Goal: Obtain resource: Download file/media

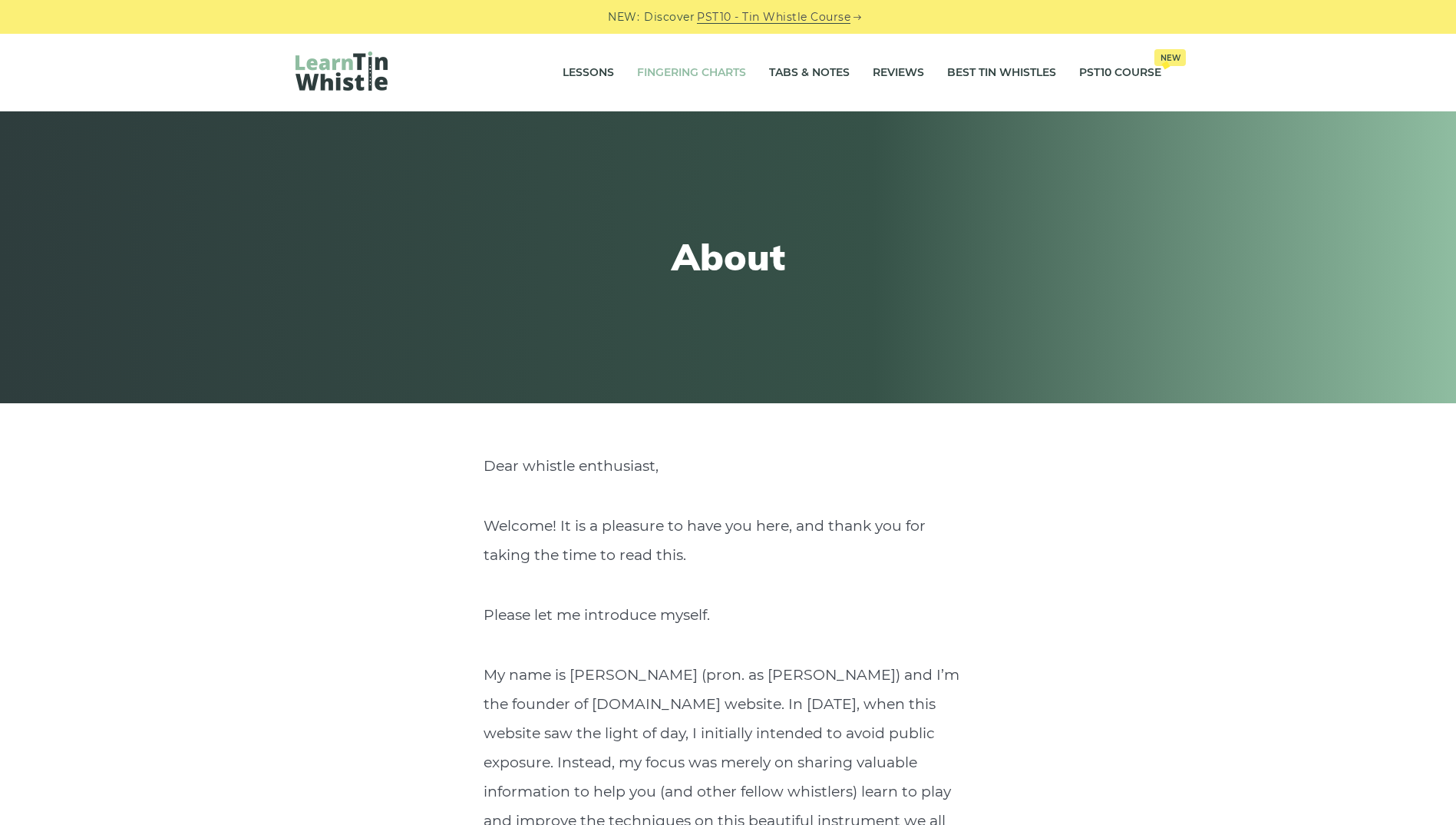
click at [672, 74] on link "Fingering Charts" at bounding box center [691, 73] width 109 height 39
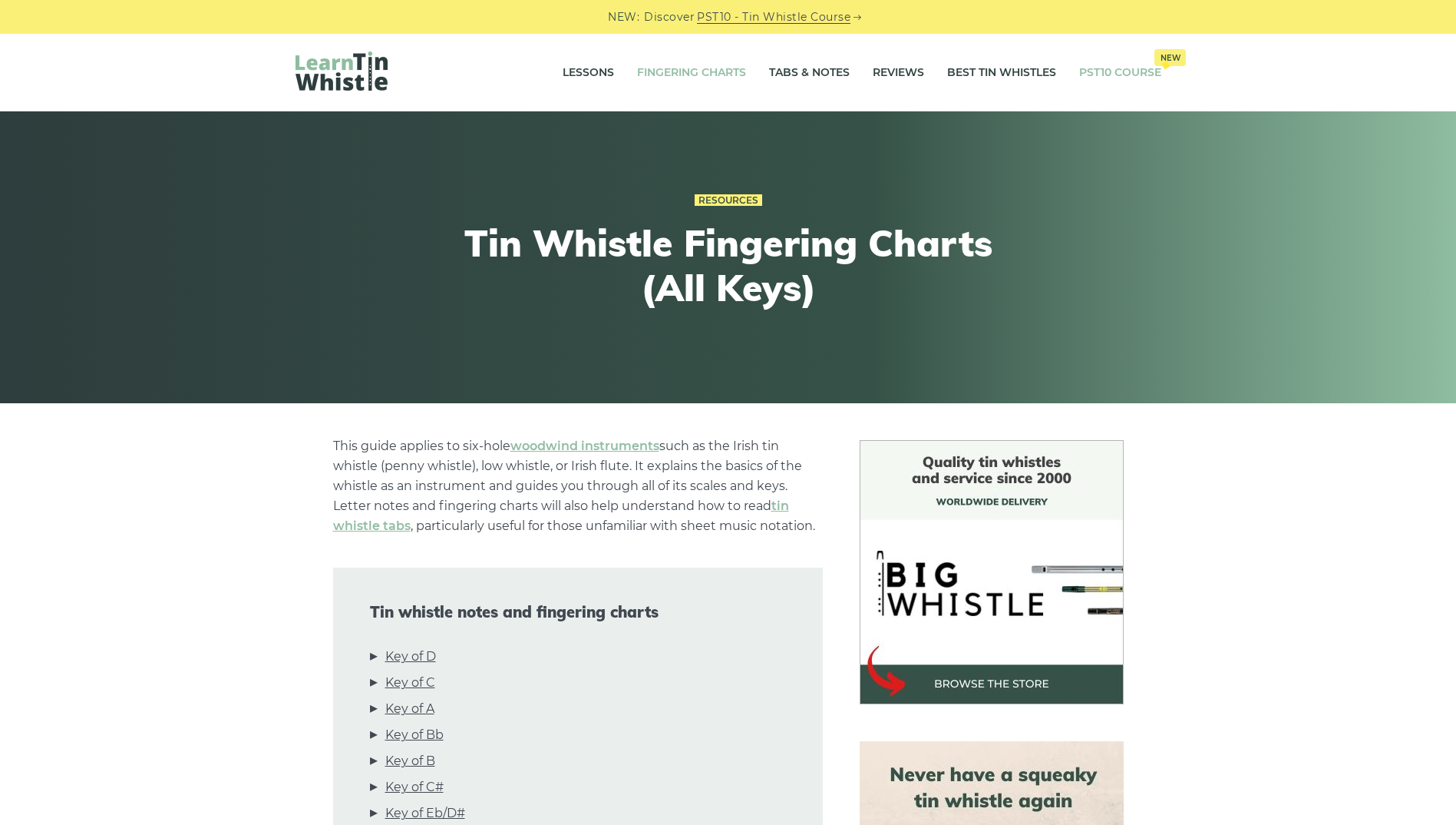
click at [1102, 69] on link "PST10 Course New" at bounding box center [1120, 73] width 82 height 39
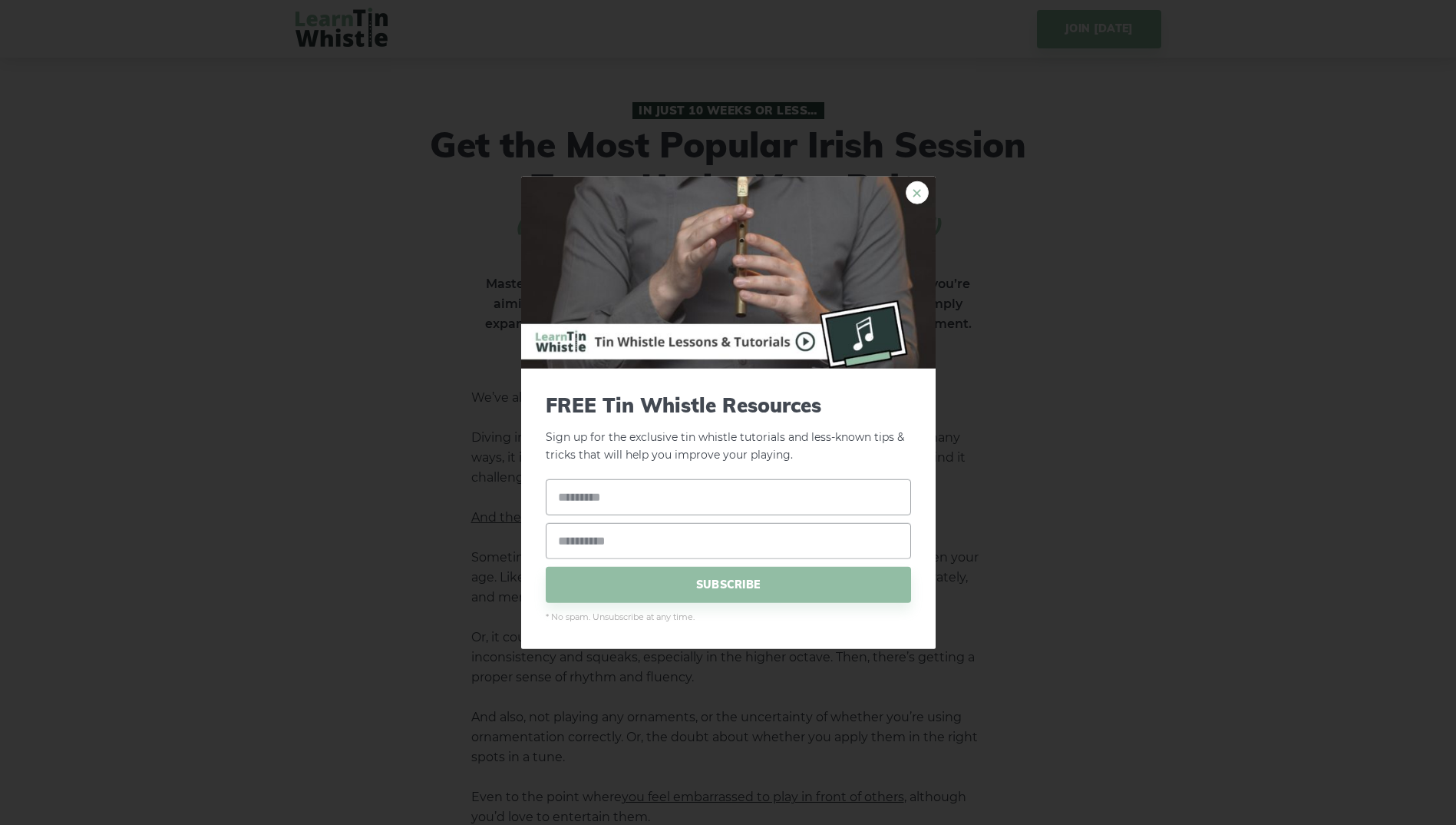
click at [918, 189] on link "×" at bounding box center [917, 192] width 23 height 23
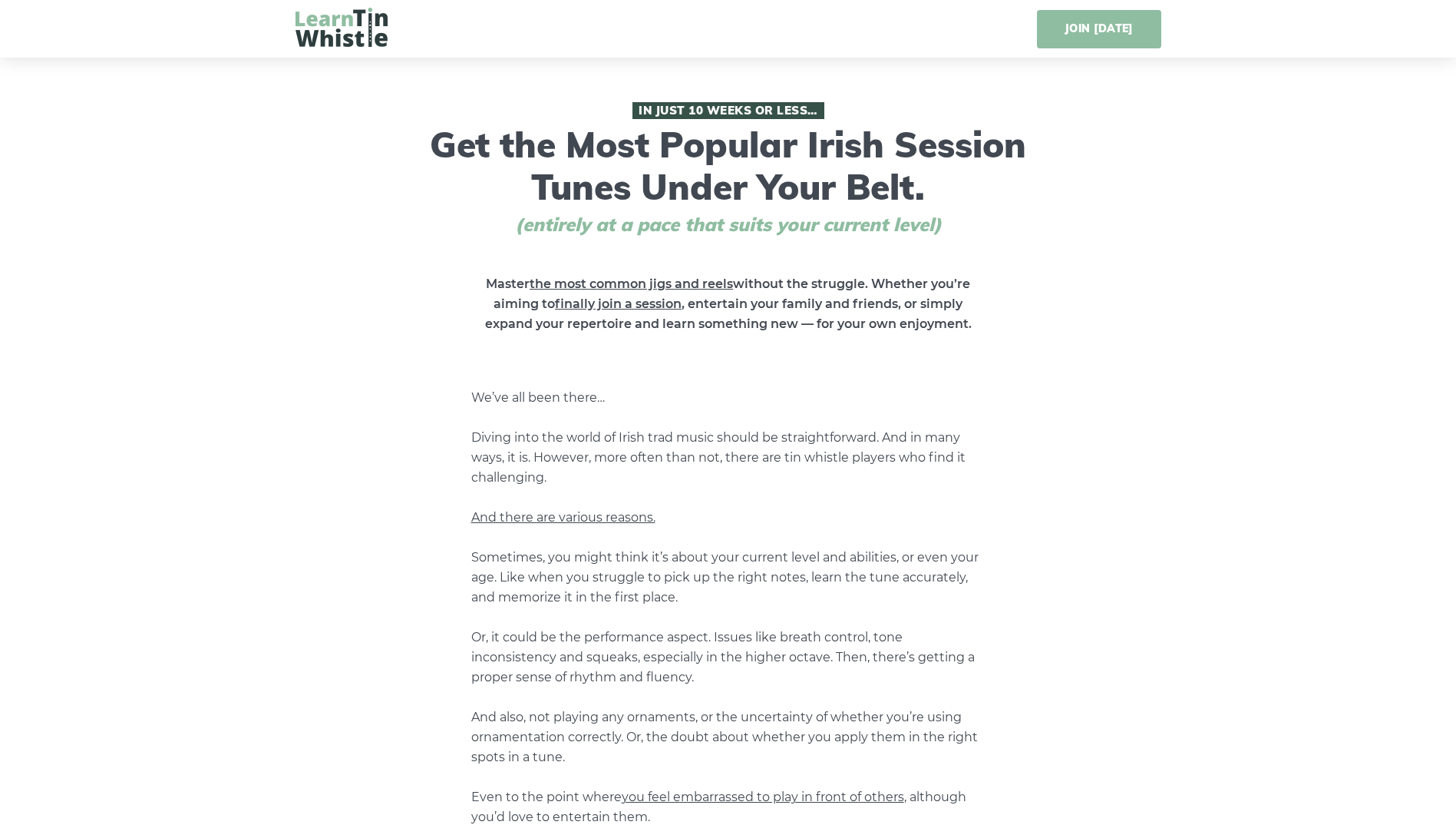
click at [1096, 27] on link "JOIN [DATE]" at bounding box center [1099, 29] width 124 height 39
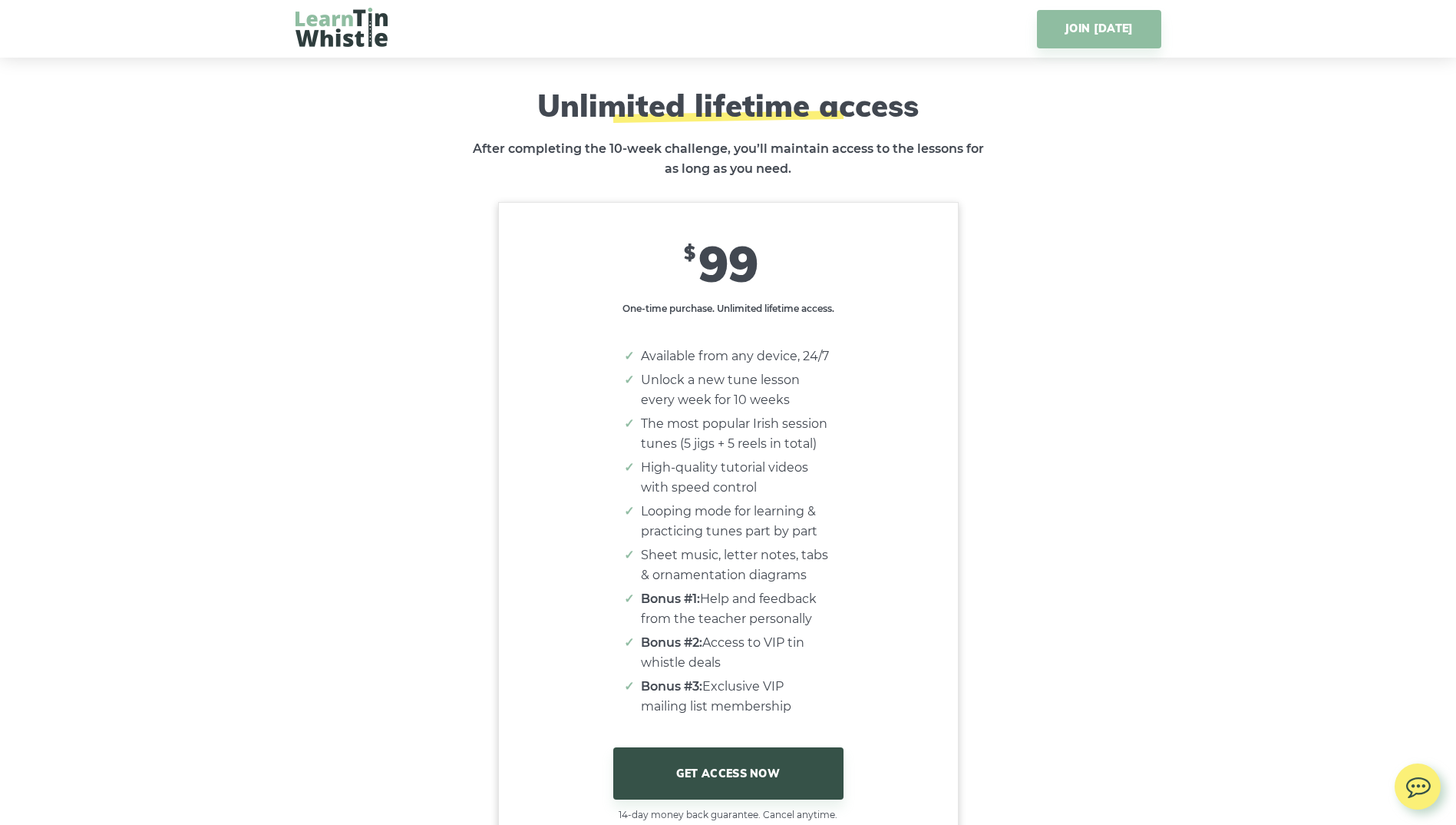
scroll to position [9106, 0]
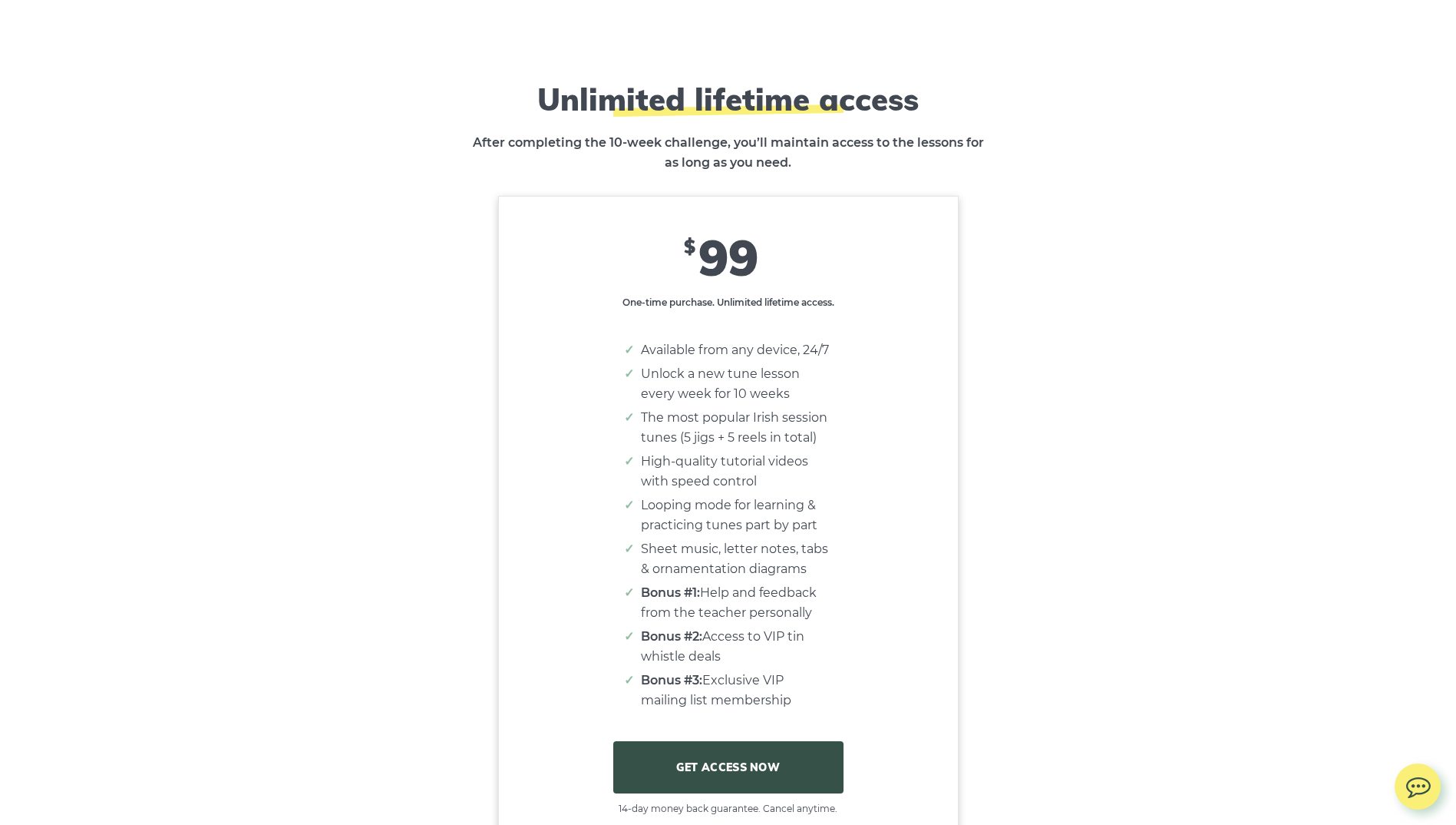
click at [716, 780] on link "GET ACCESS NOW" at bounding box center [728, 767] width 230 height 52
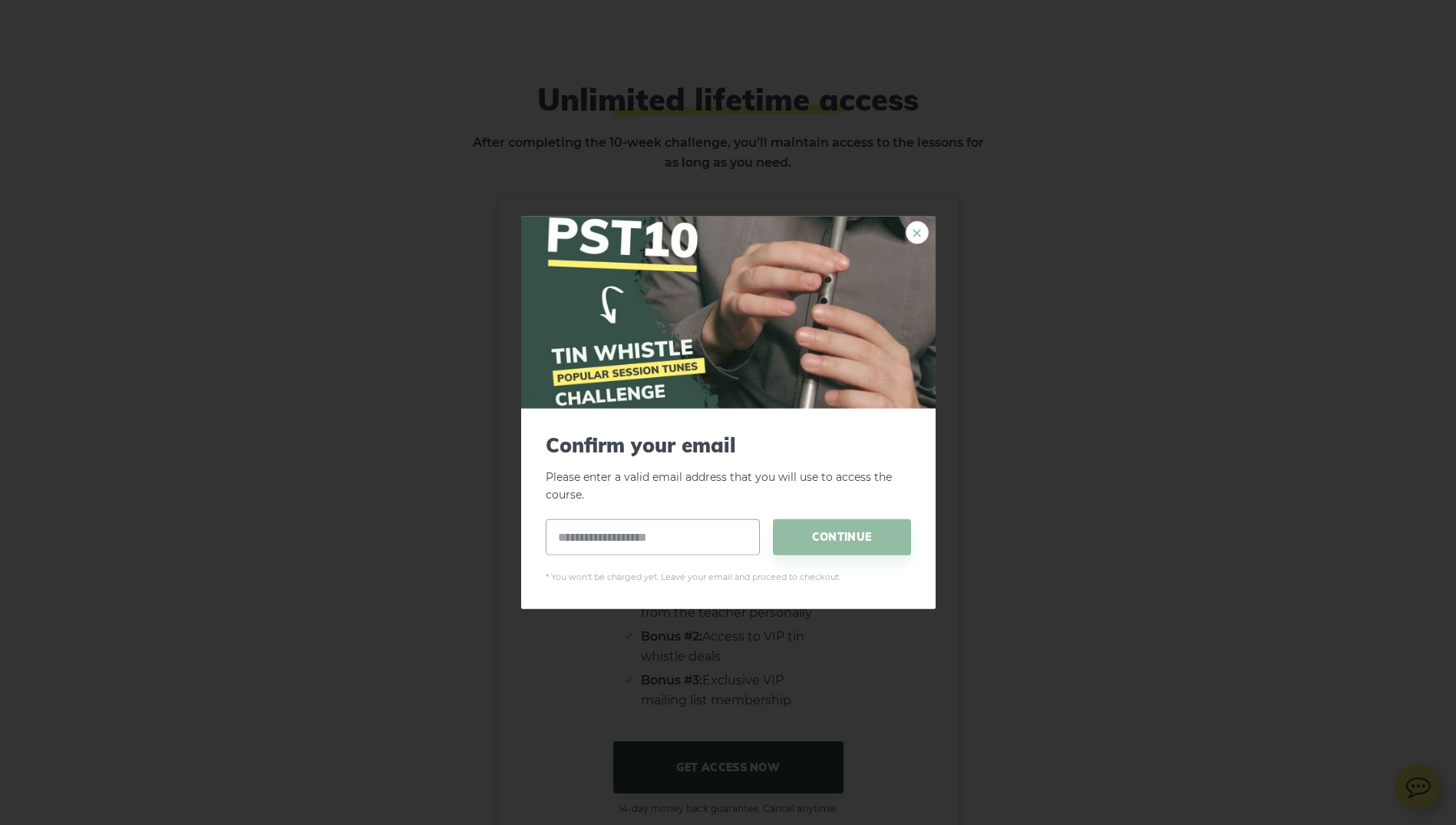
click at [916, 229] on link "×" at bounding box center [917, 233] width 23 height 23
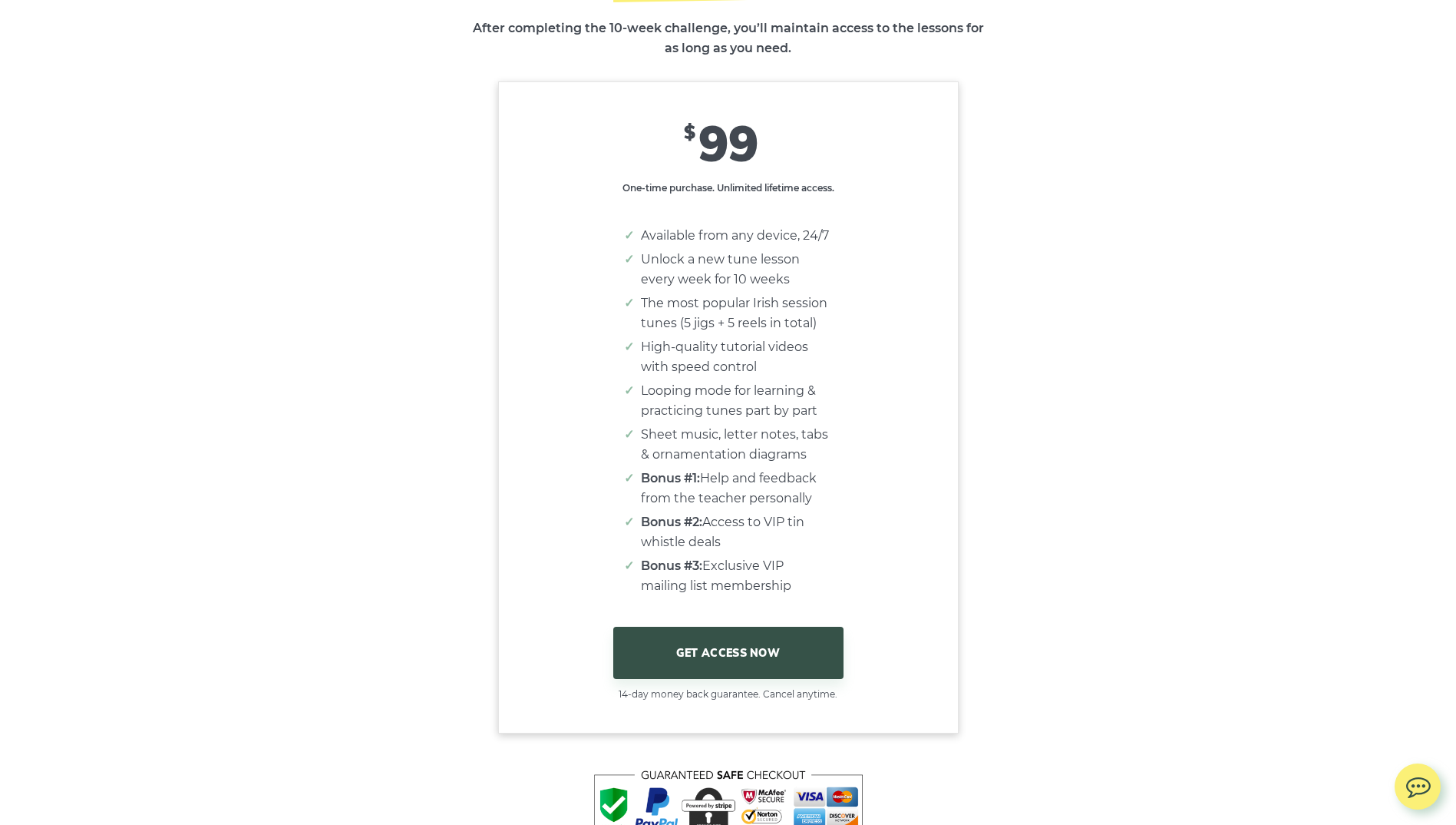
scroll to position [9567, 0]
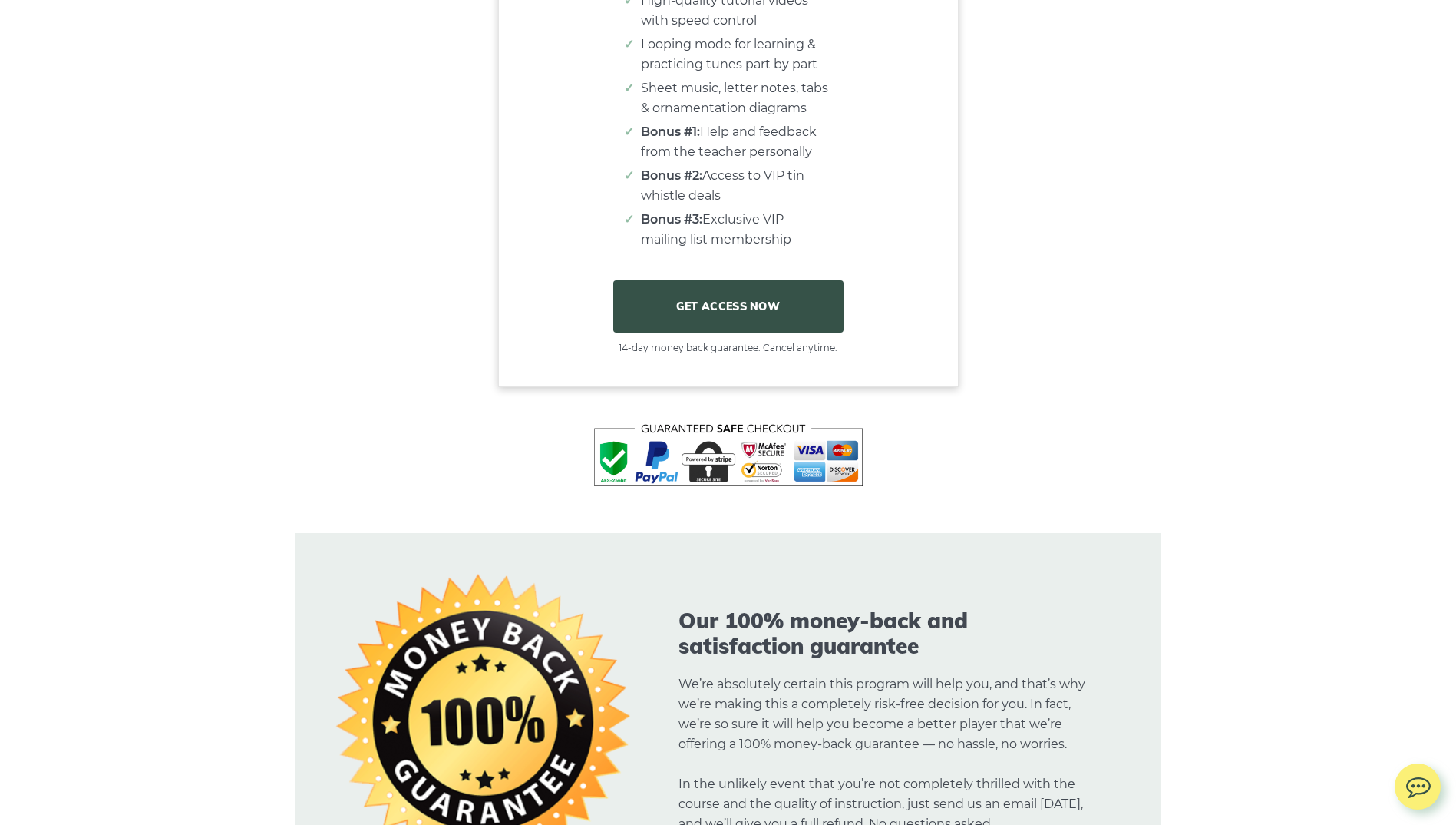
click at [725, 319] on link "GET ACCESS NOW" at bounding box center [728, 306] width 230 height 52
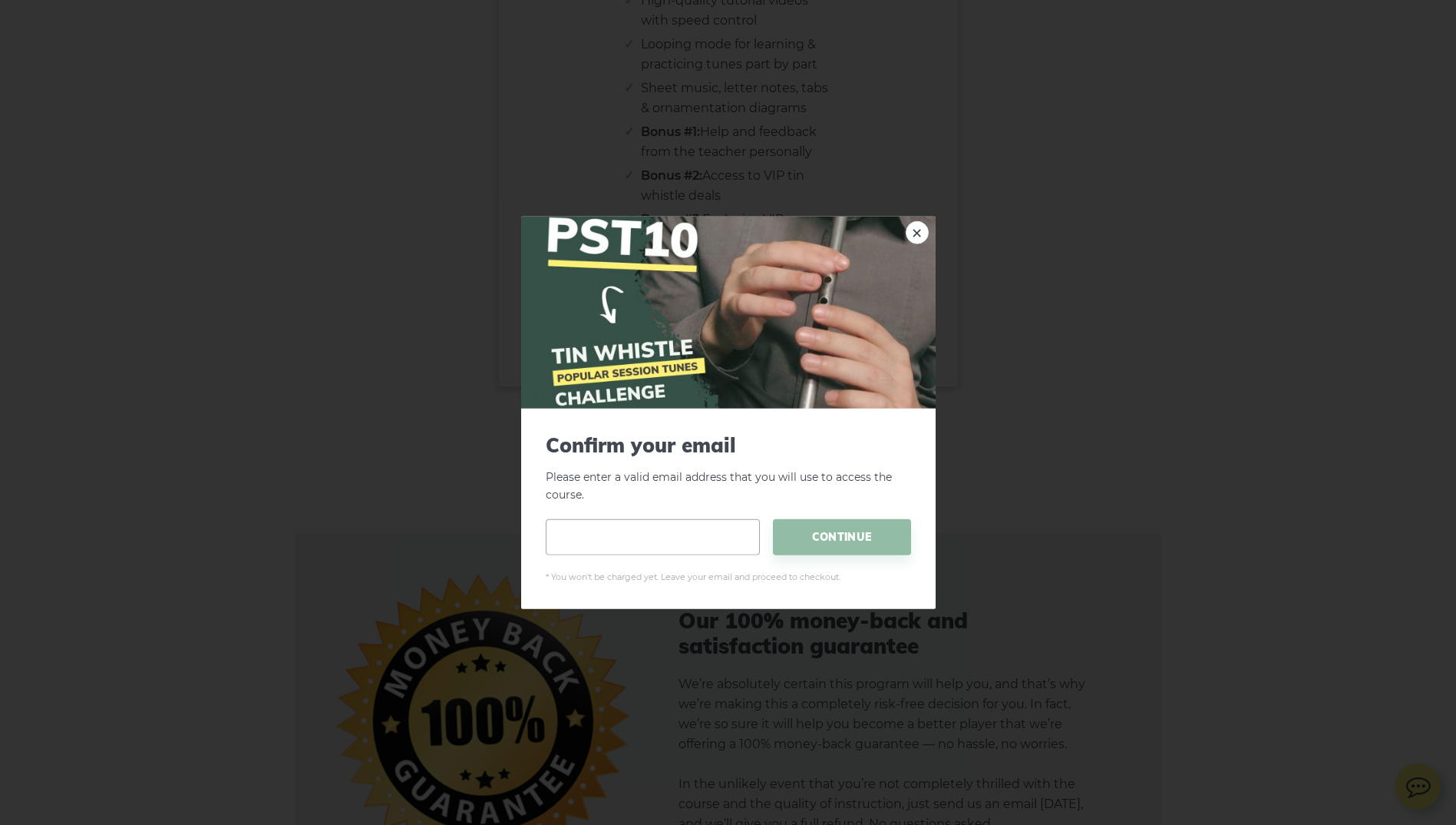
click at [610, 533] on input "email" at bounding box center [653, 536] width 214 height 36
type input "**********"
click at [834, 542] on span "CONTINUE" at bounding box center [843, 536] width 138 height 36
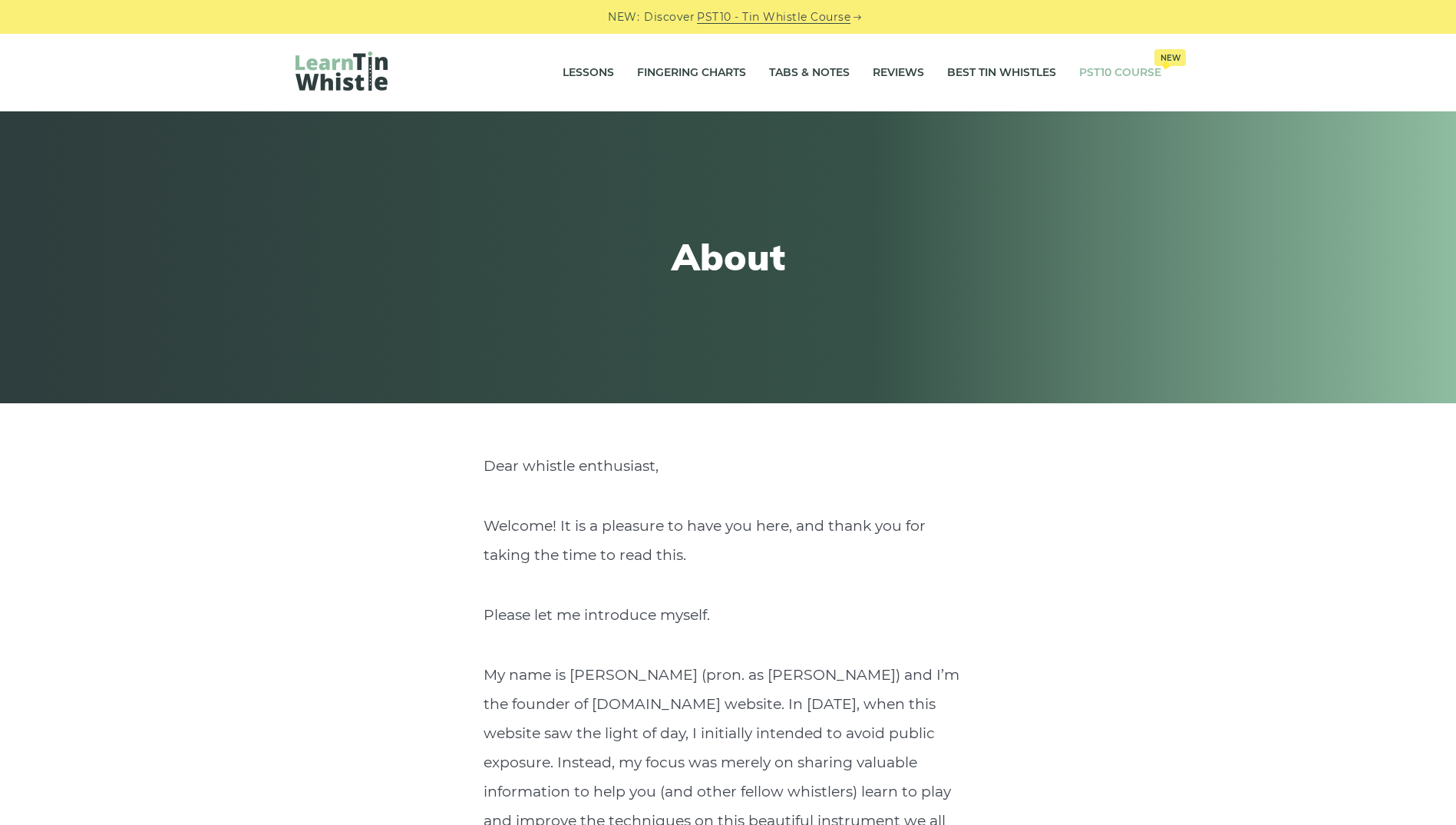
click at [1095, 67] on link "PST10 Course New" at bounding box center [1120, 73] width 82 height 39
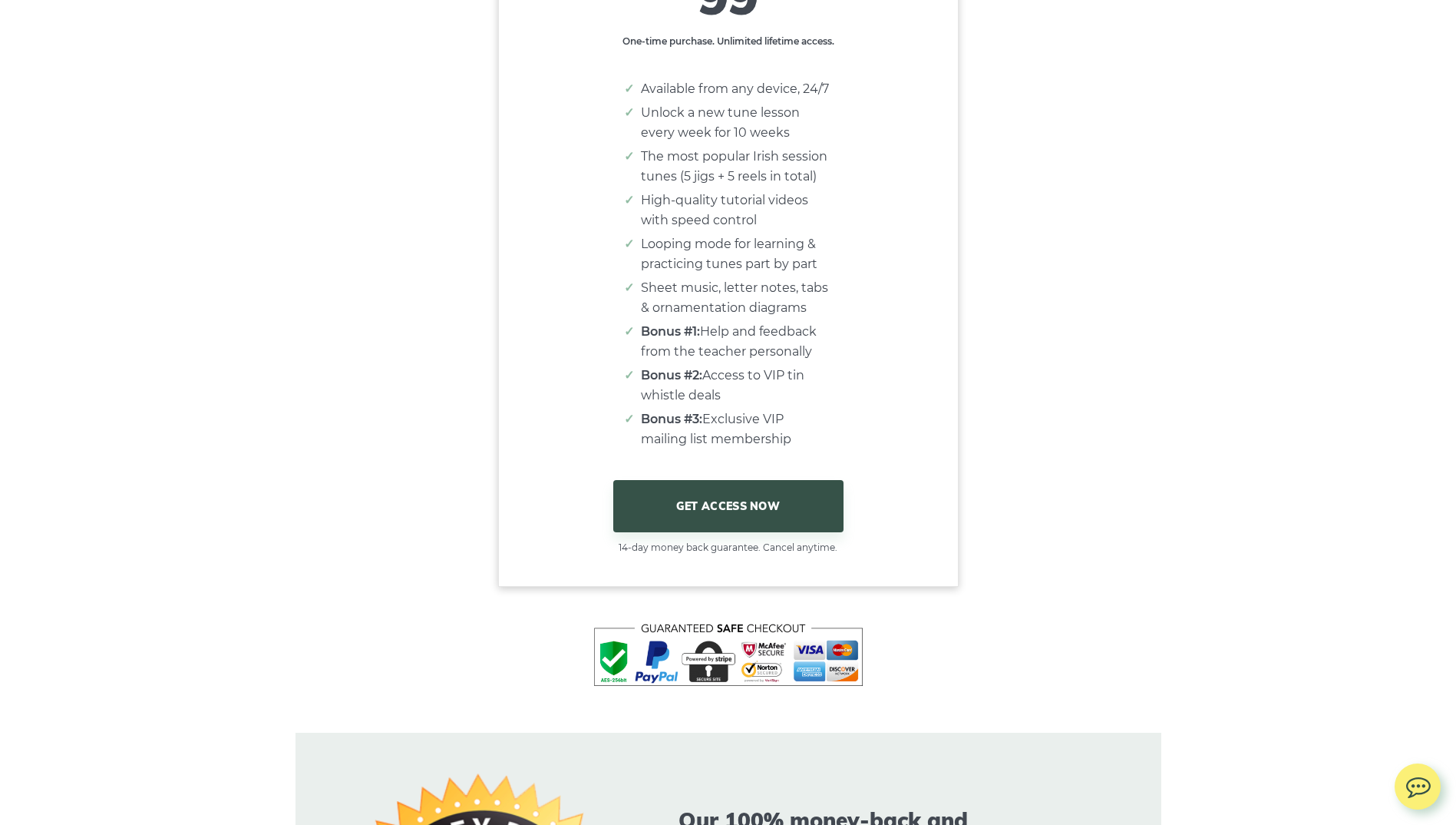
scroll to position [9371, 0]
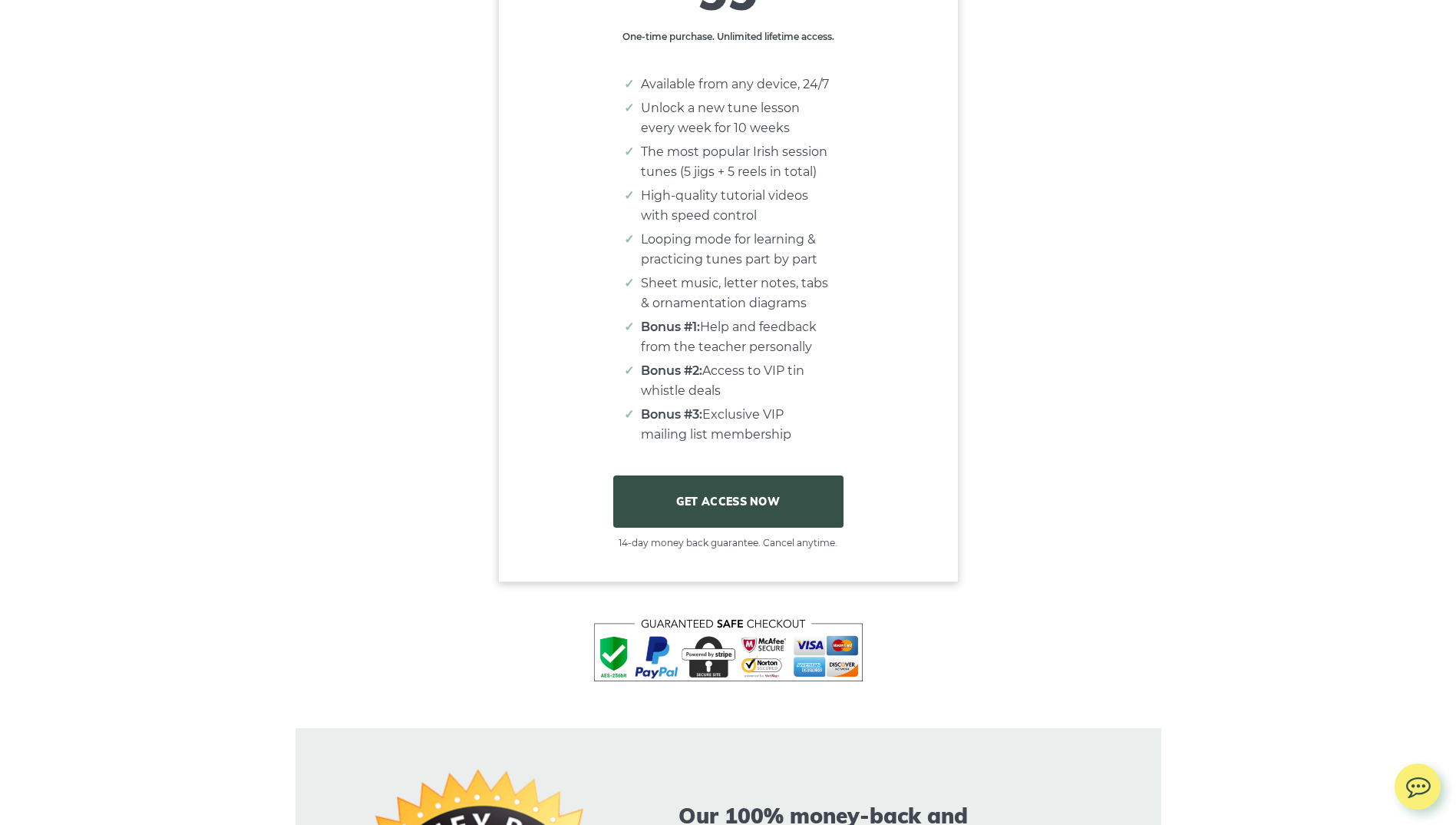
click at [768, 511] on link "GET ACCESS NOW" at bounding box center [728, 501] width 230 height 52
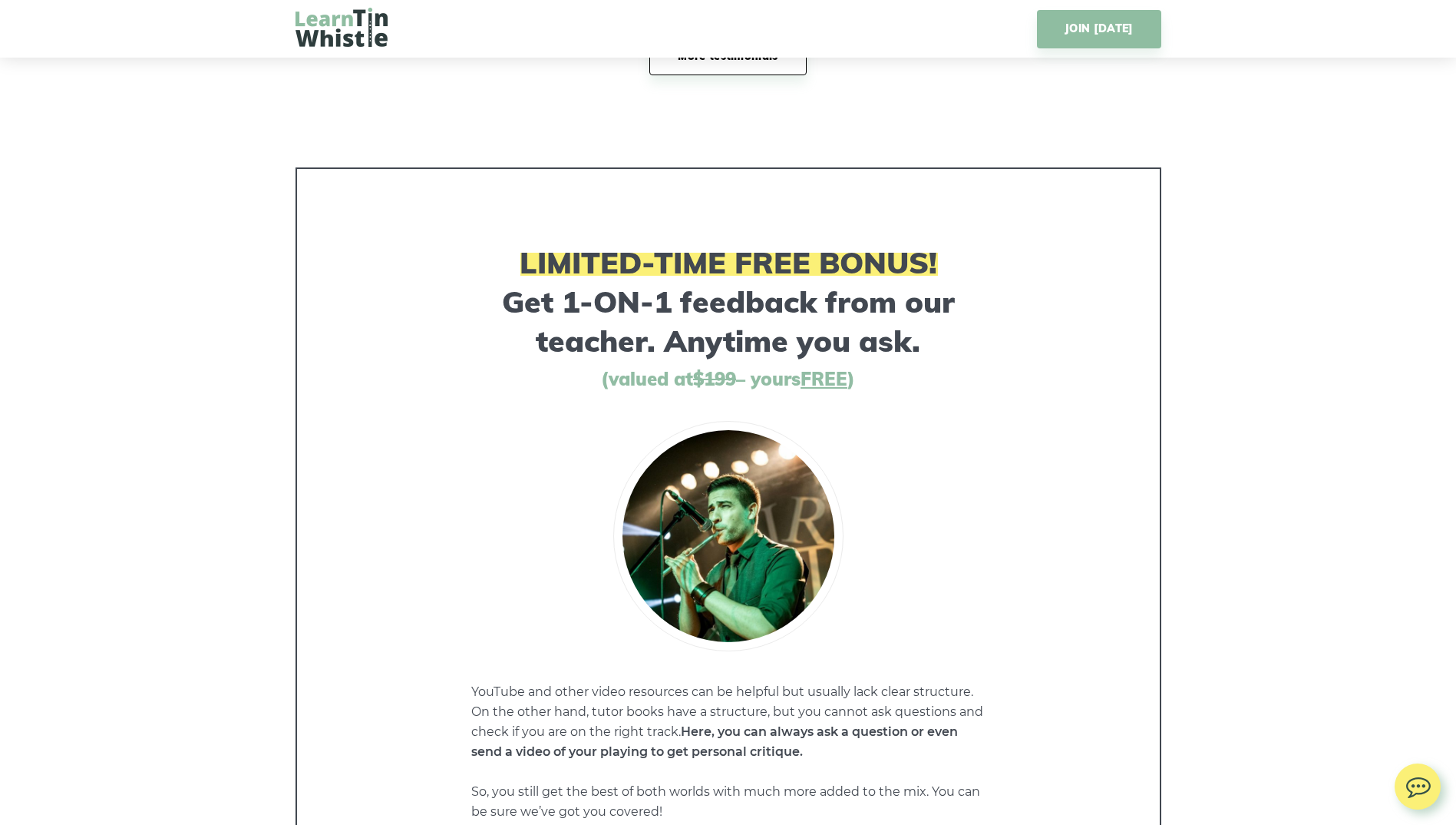
scroll to position [7067, 0]
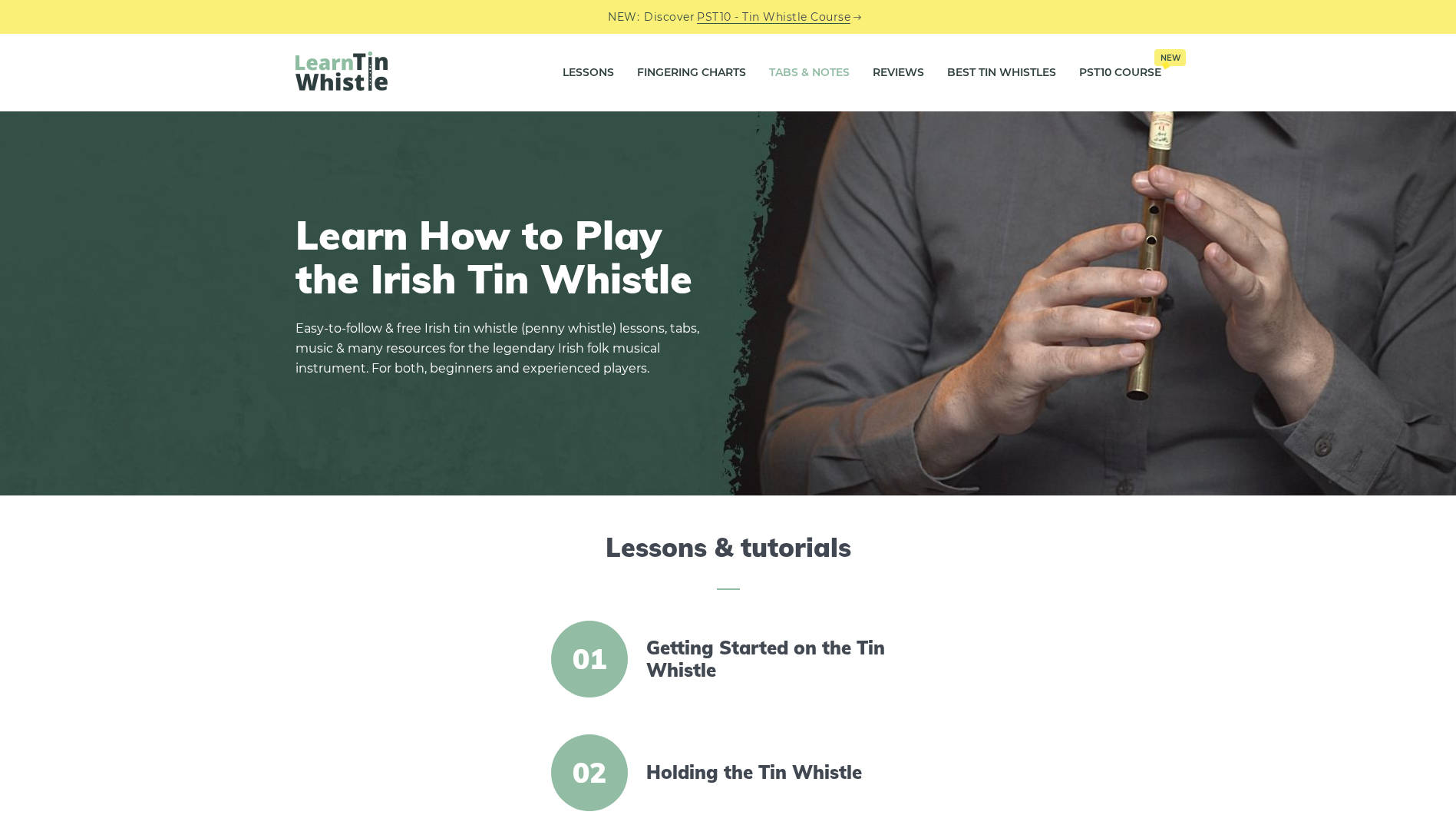
click at [791, 71] on link "Tabs & Notes" at bounding box center [809, 73] width 80 height 39
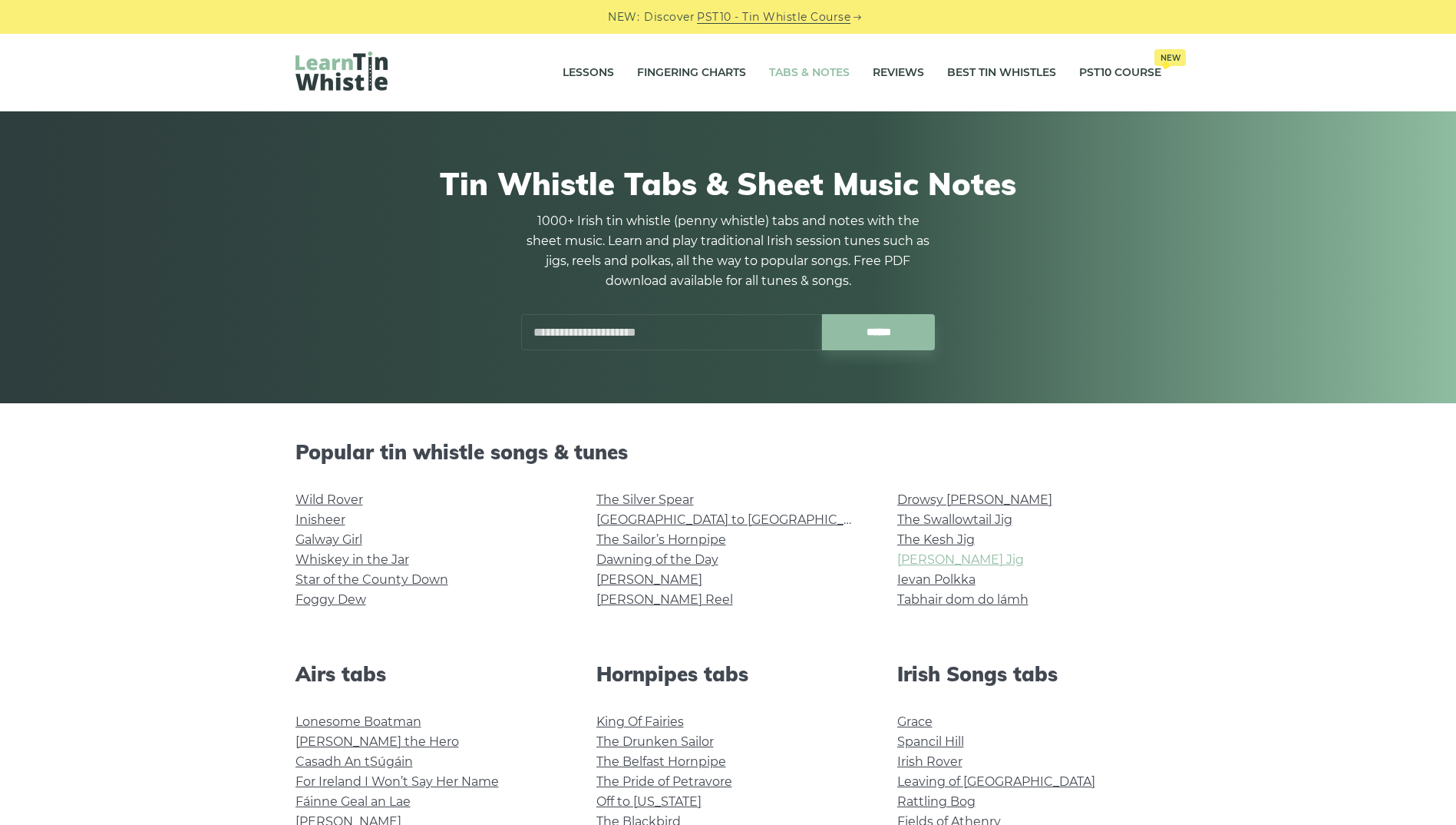
click at [937, 559] on link "[PERSON_NAME] Jig" at bounding box center [961, 559] width 127 height 14
click at [1015, 599] on link "Tabhair dom do lámh" at bounding box center [963, 599] width 132 height 14
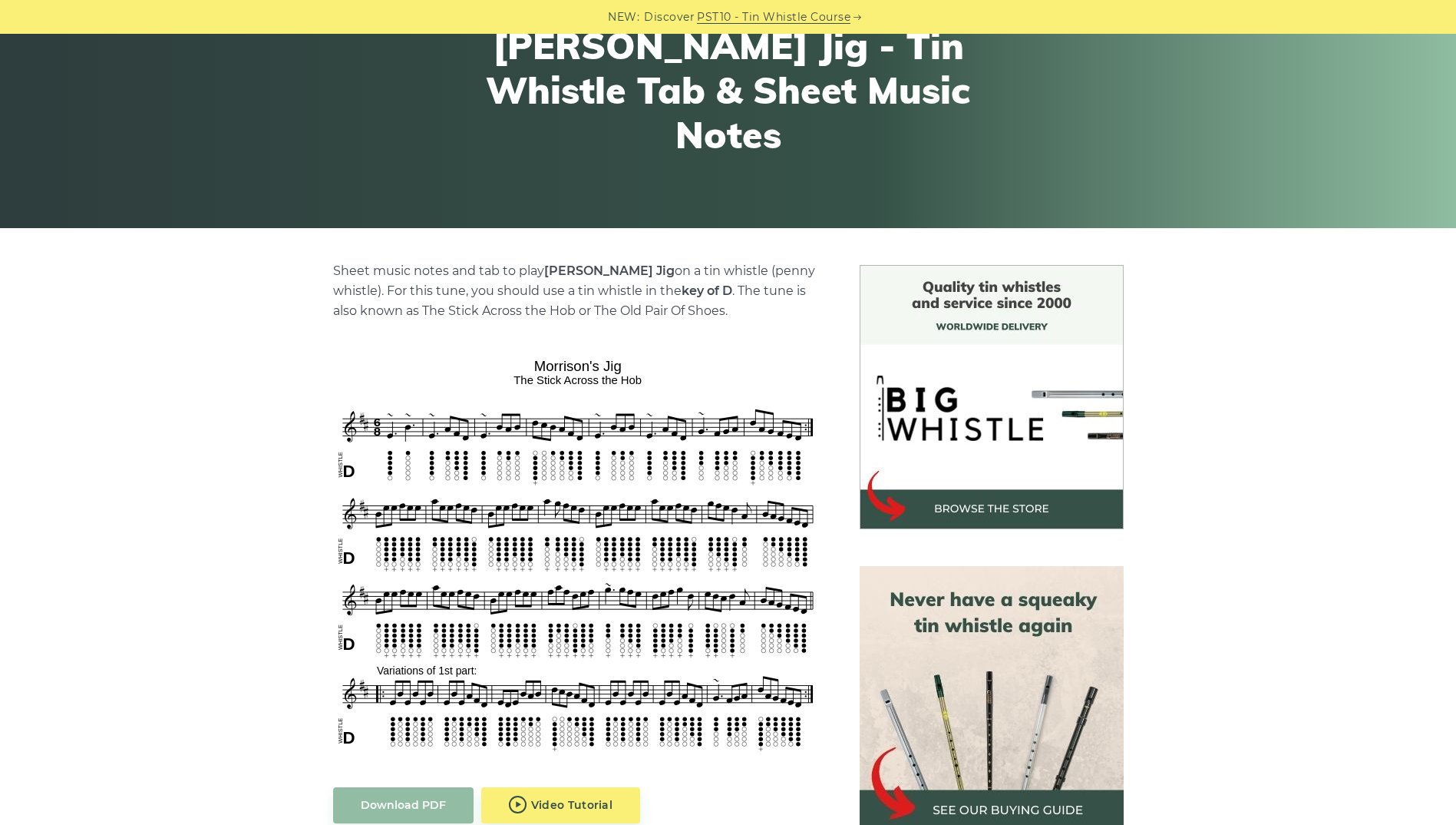
scroll to position [230, 0]
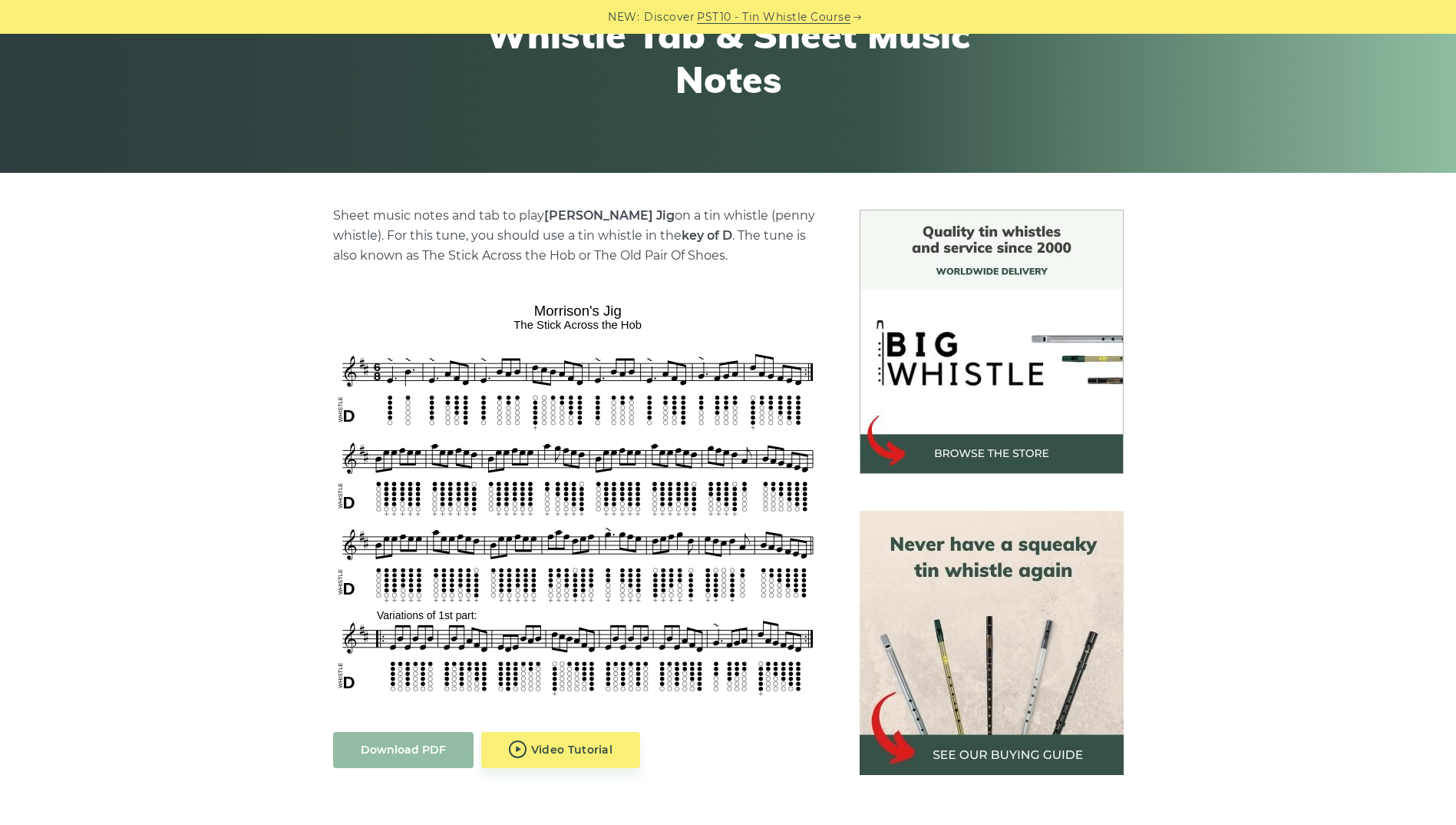
click at [391, 750] on link "Download PDF" at bounding box center [403, 750] width 140 height 36
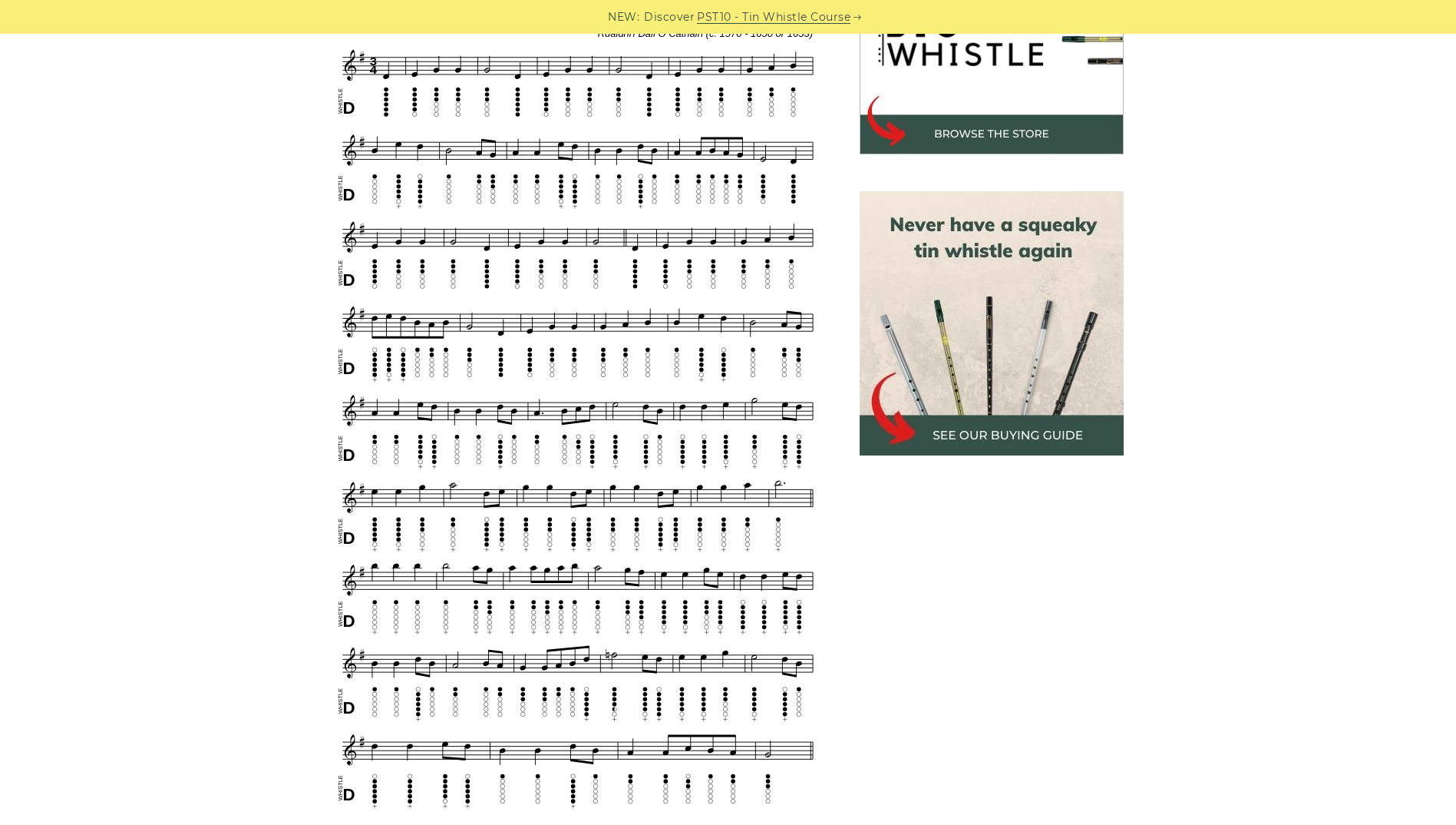
scroll to position [845, 0]
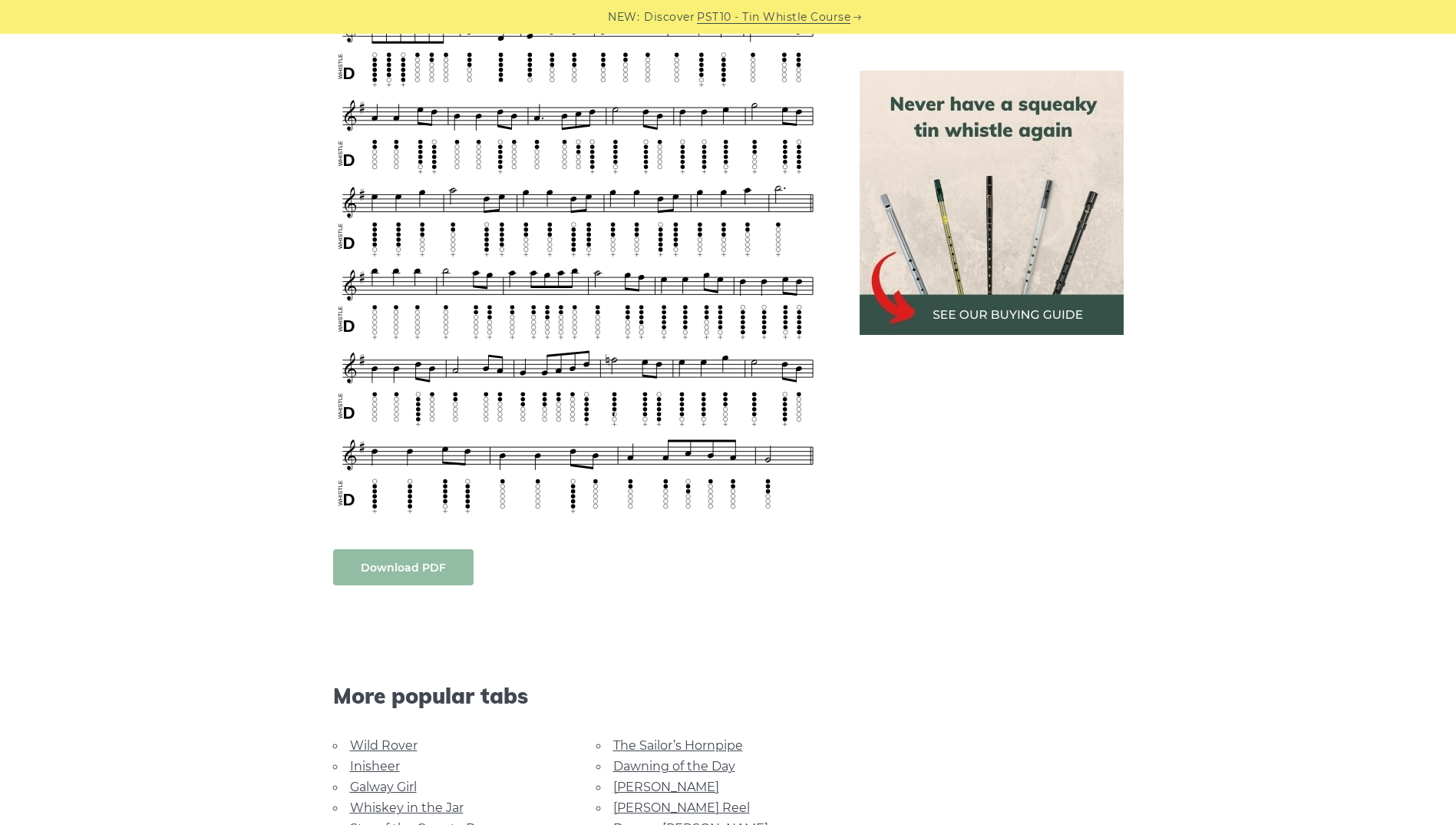
click at [367, 559] on link "Download PDF" at bounding box center [403, 567] width 140 height 36
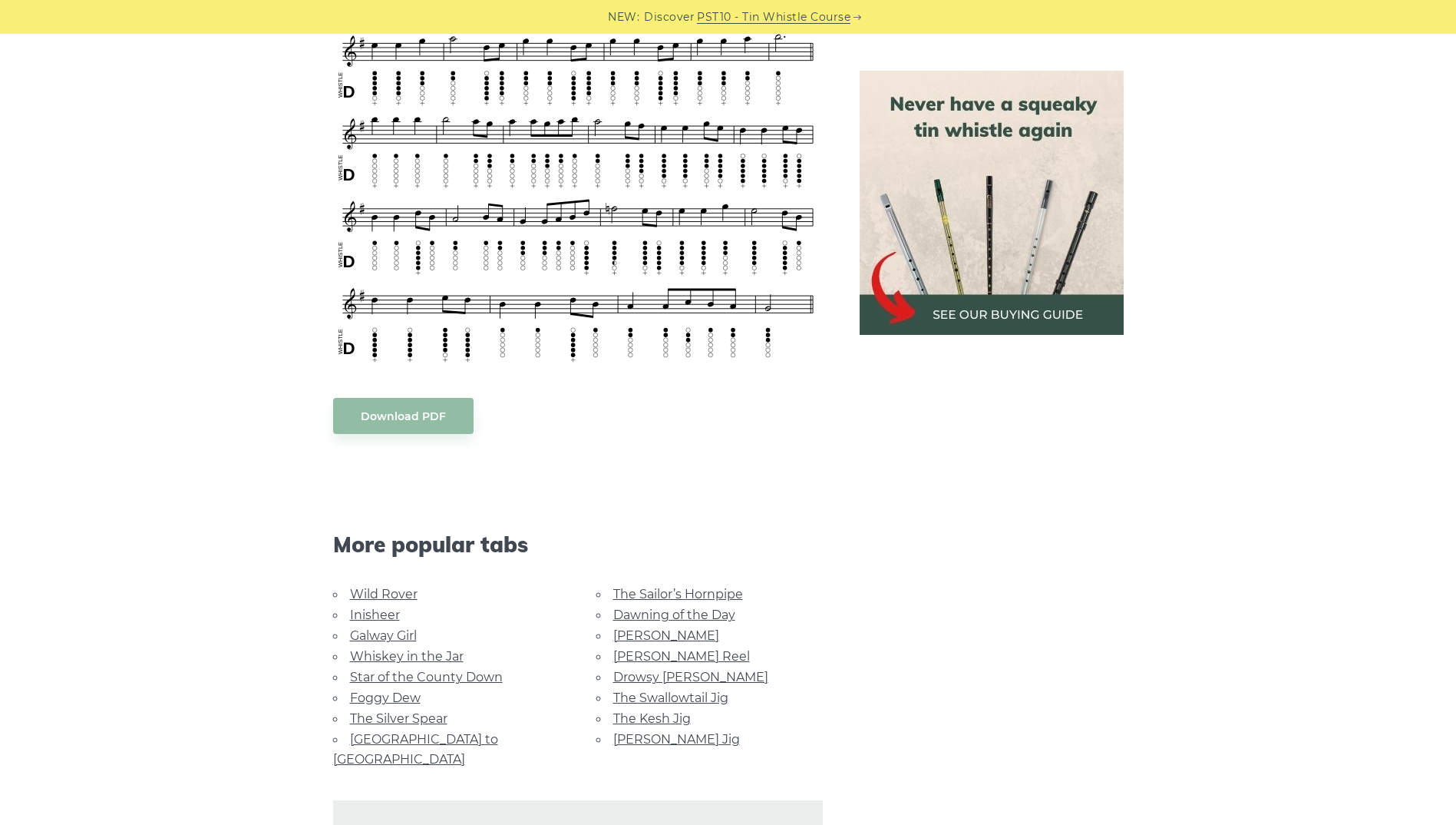
scroll to position [1153, 0]
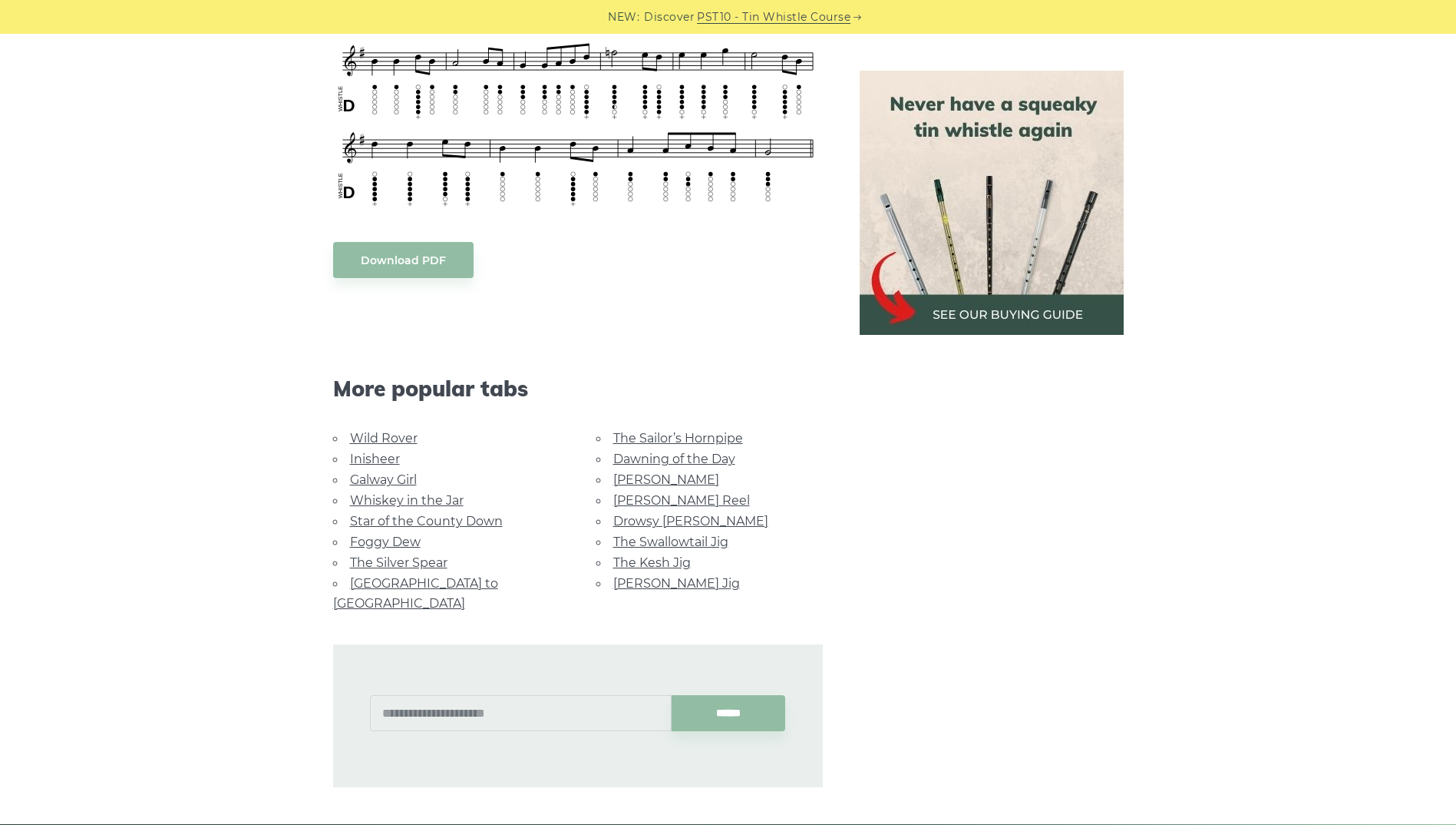
click at [383, 501] on link "Whiskey in the Jar" at bounding box center [407, 500] width 114 height 14
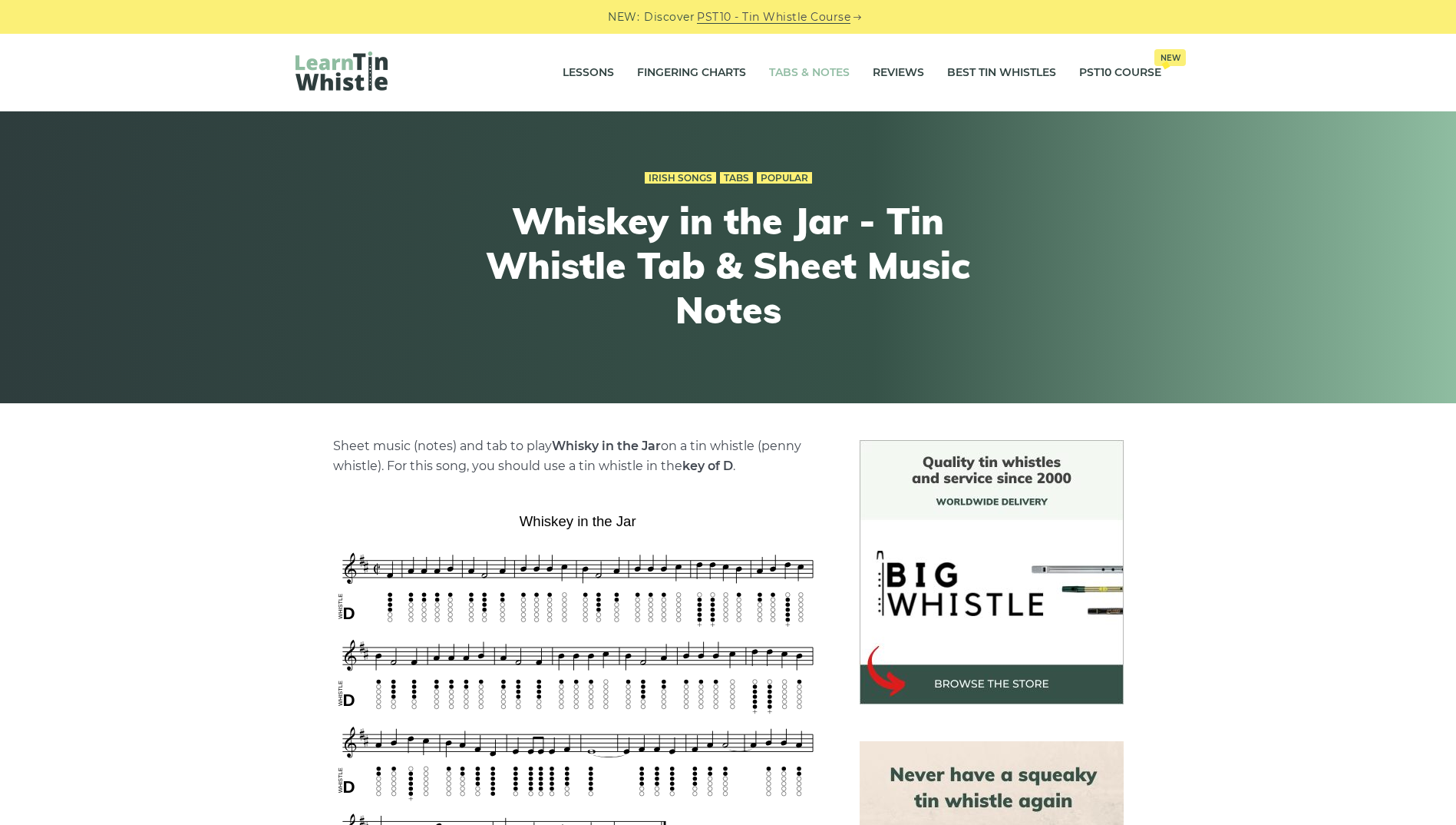
click at [819, 75] on link "Tabs & Notes" at bounding box center [809, 73] width 80 height 39
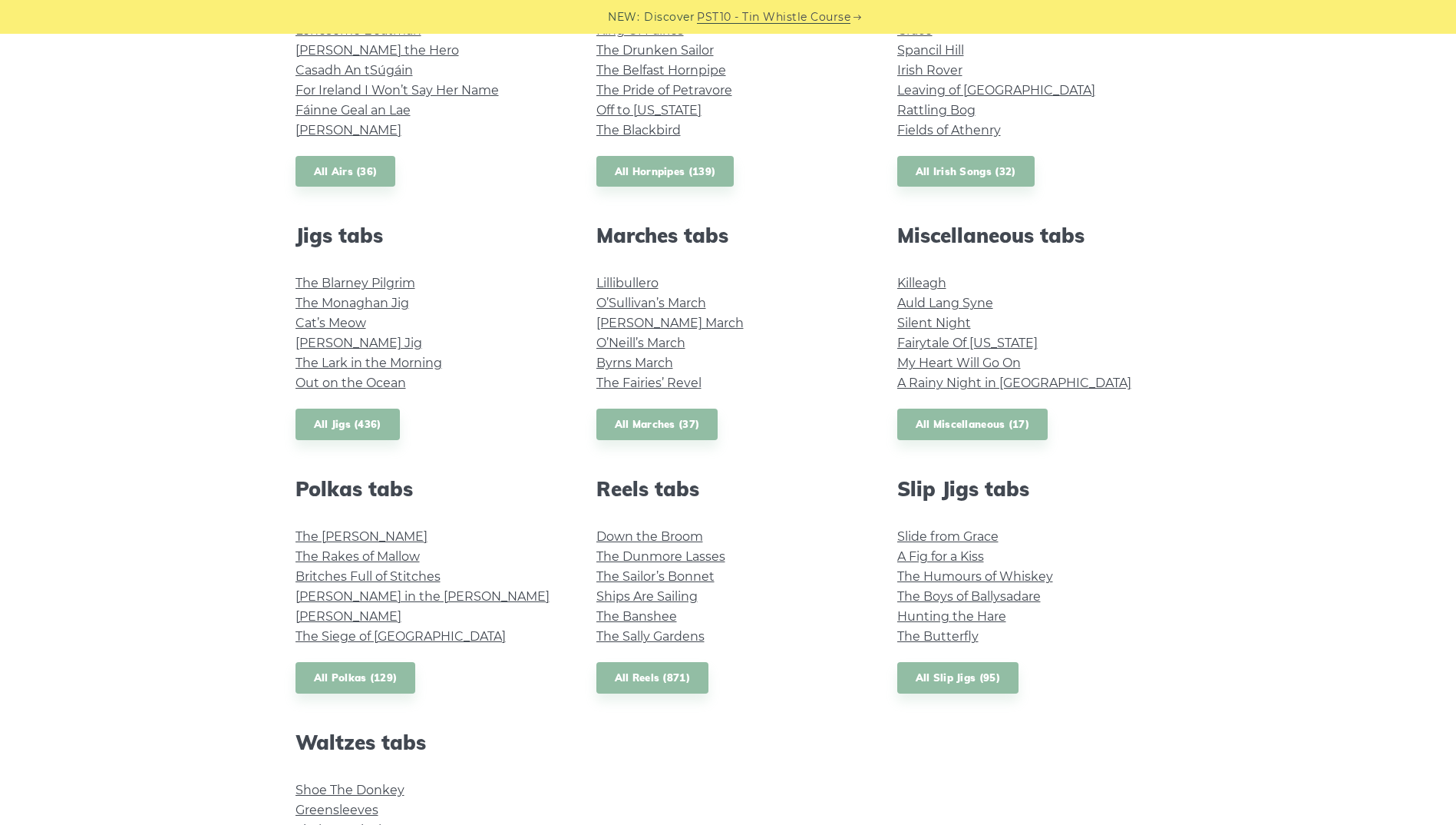
scroll to position [845, 0]
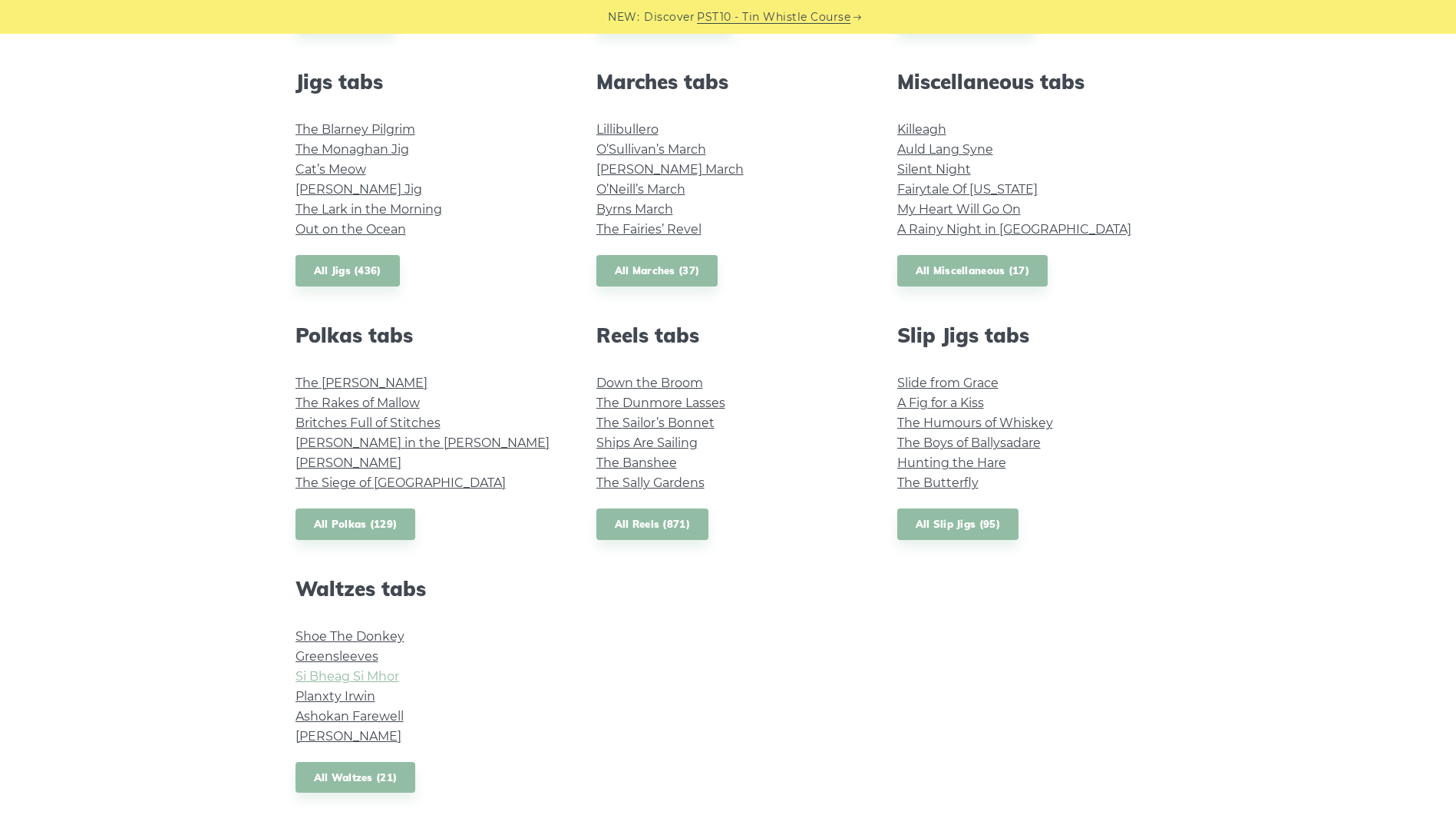
click at [308, 679] on link "Si­ Bheag Si­ Mhor" at bounding box center [346, 675] width 103 height 14
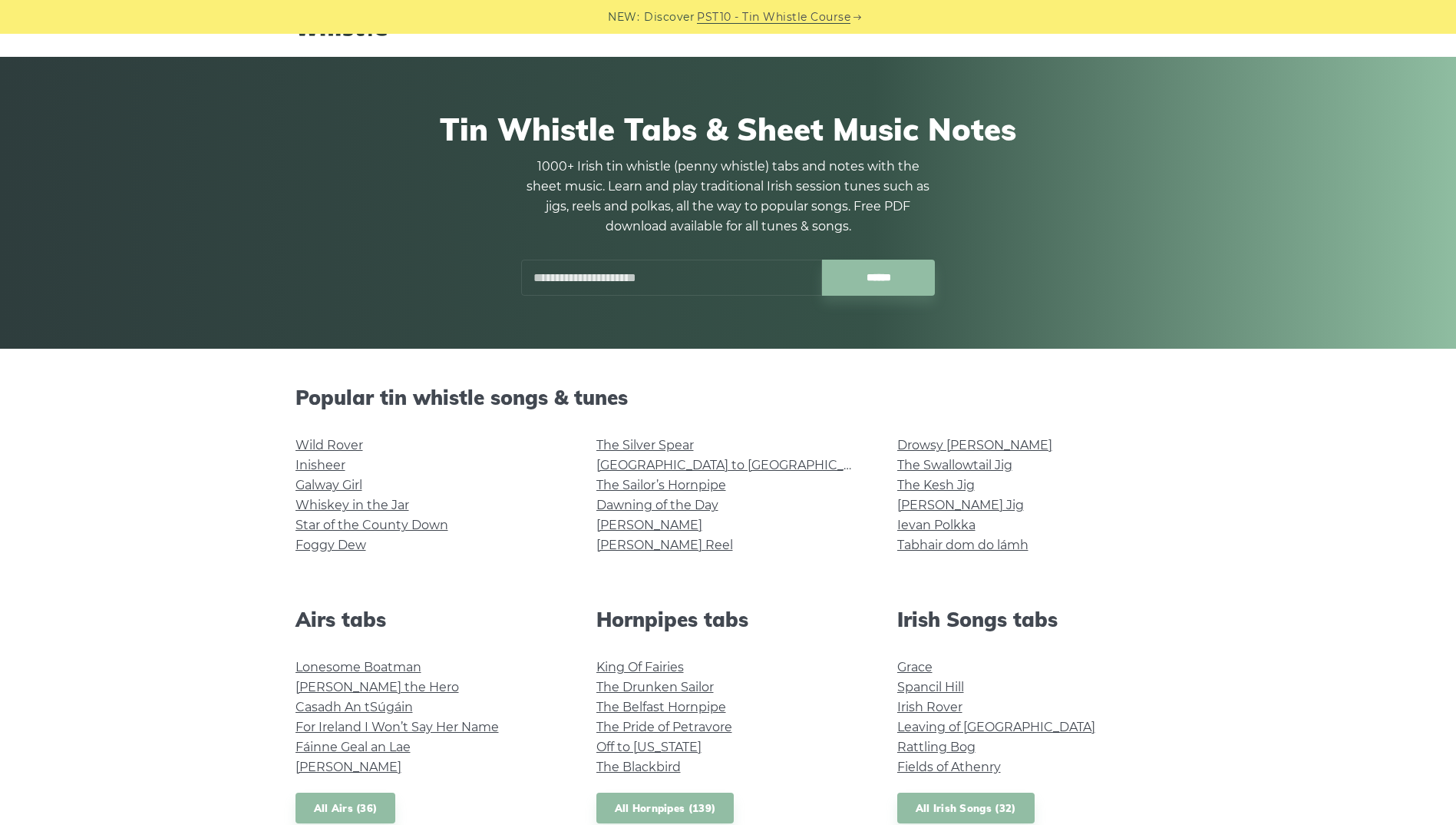
scroll to position [0, 0]
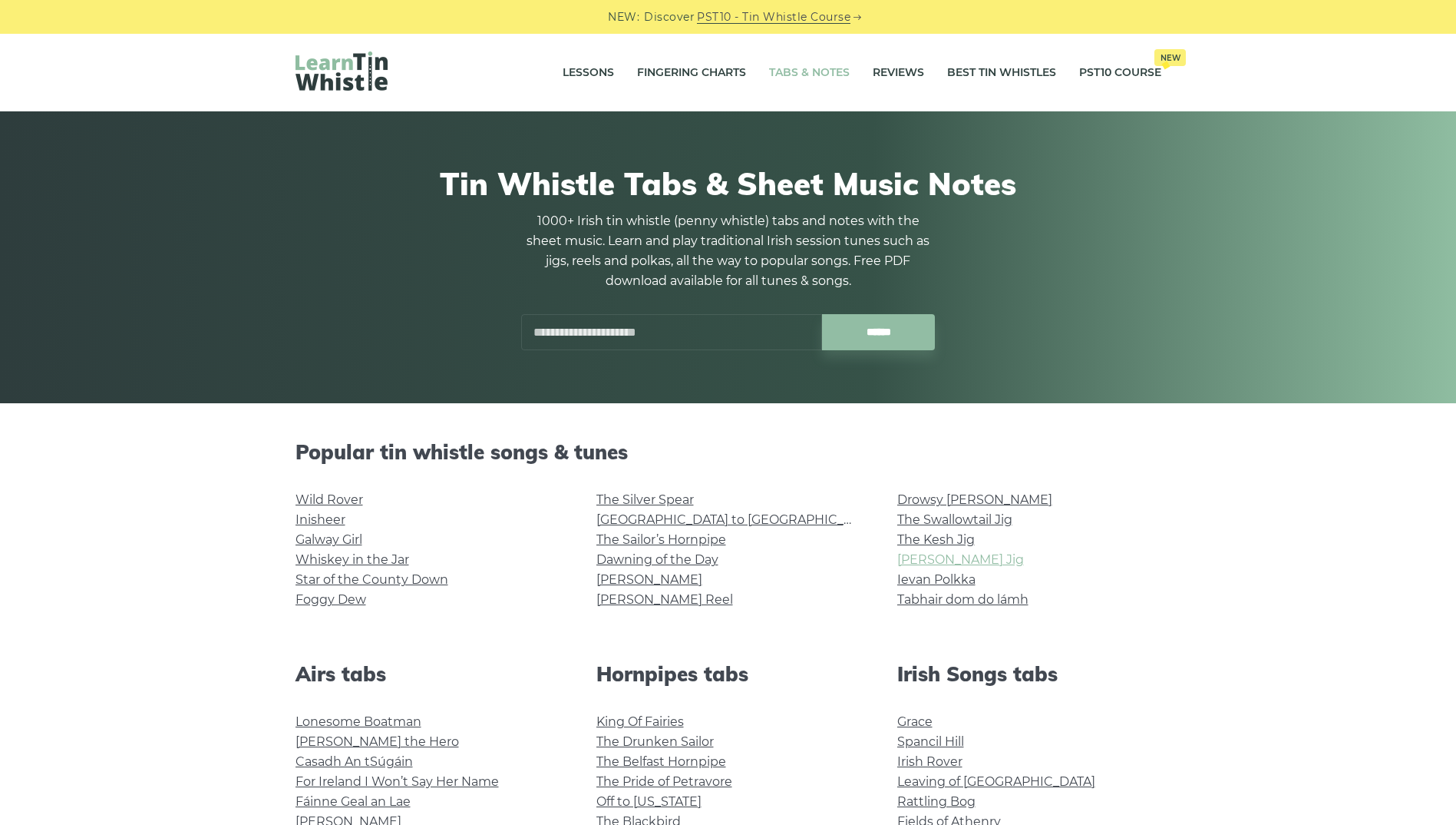
click at [937, 553] on link "[PERSON_NAME] Jig" at bounding box center [961, 559] width 127 height 14
click at [947, 596] on link "Tabhair dom do lámh" at bounding box center [963, 599] width 132 height 14
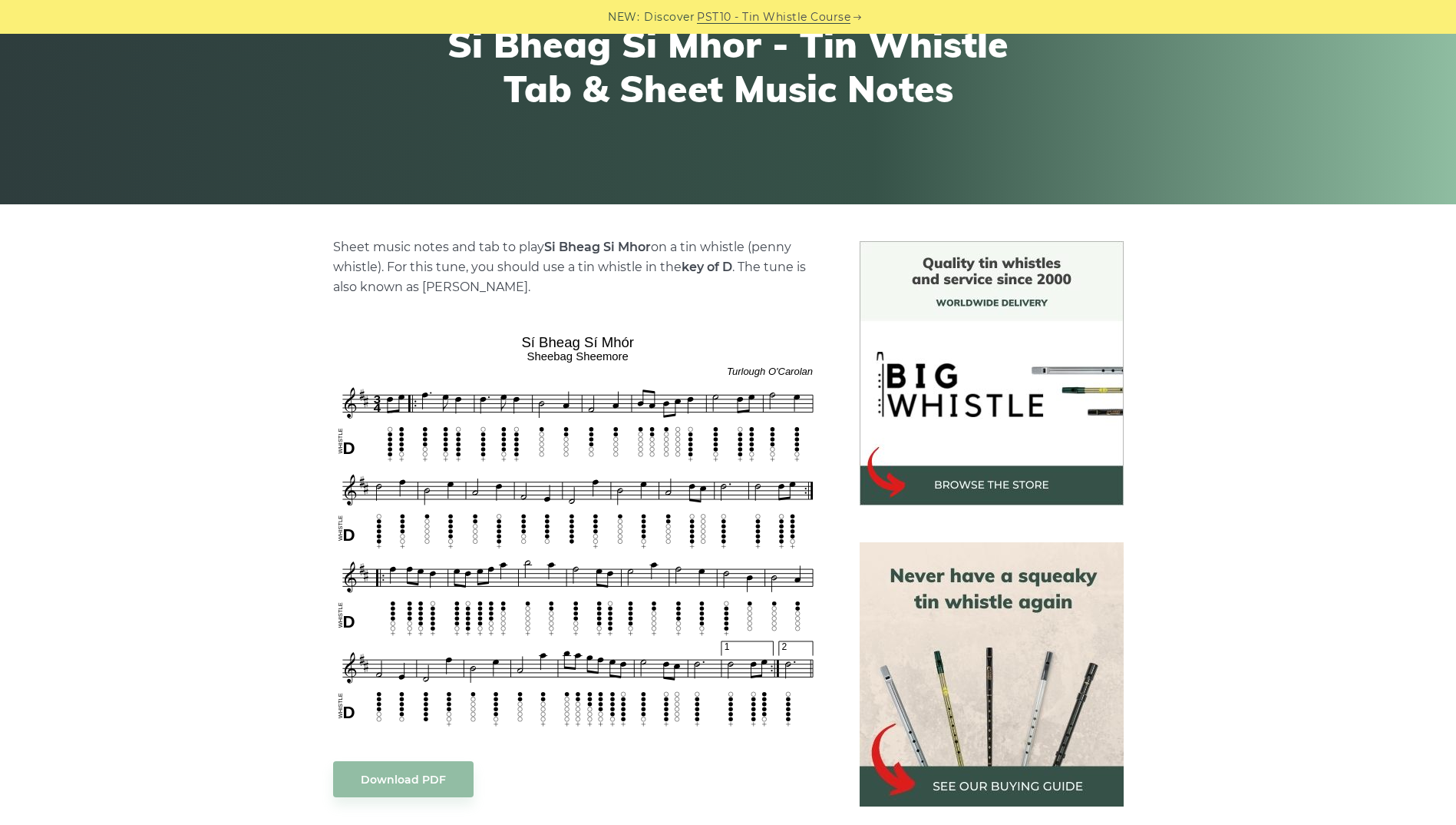
scroll to position [230, 0]
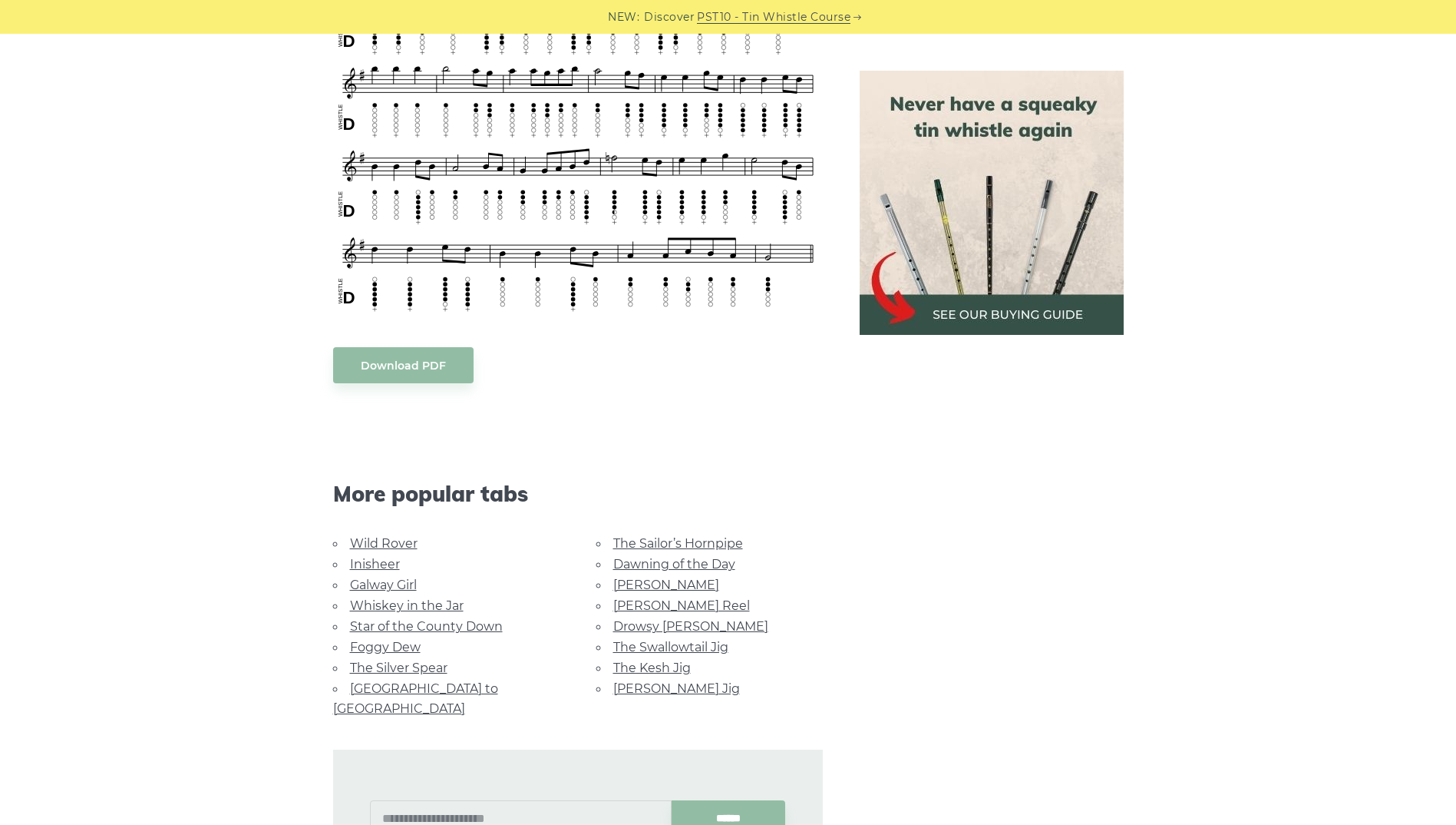
scroll to position [1075, 0]
